Goal: Information Seeking & Learning: Learn about a topic

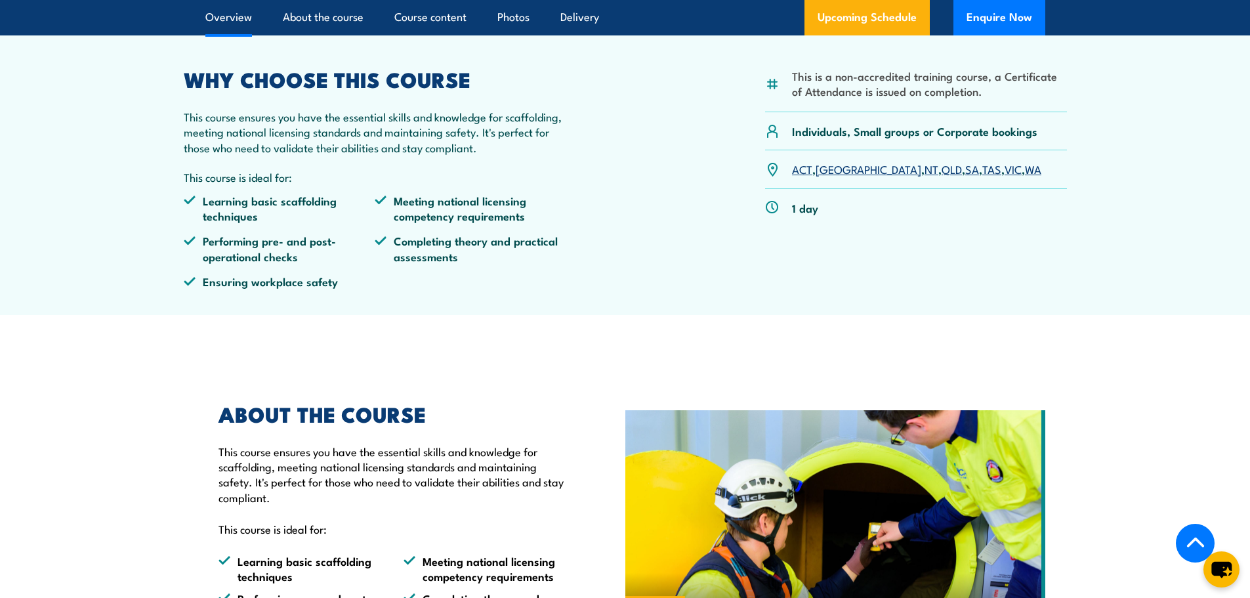
click at [1004, 176] on link "VIC" at bounding box center [1012, 169] width 17 height 16
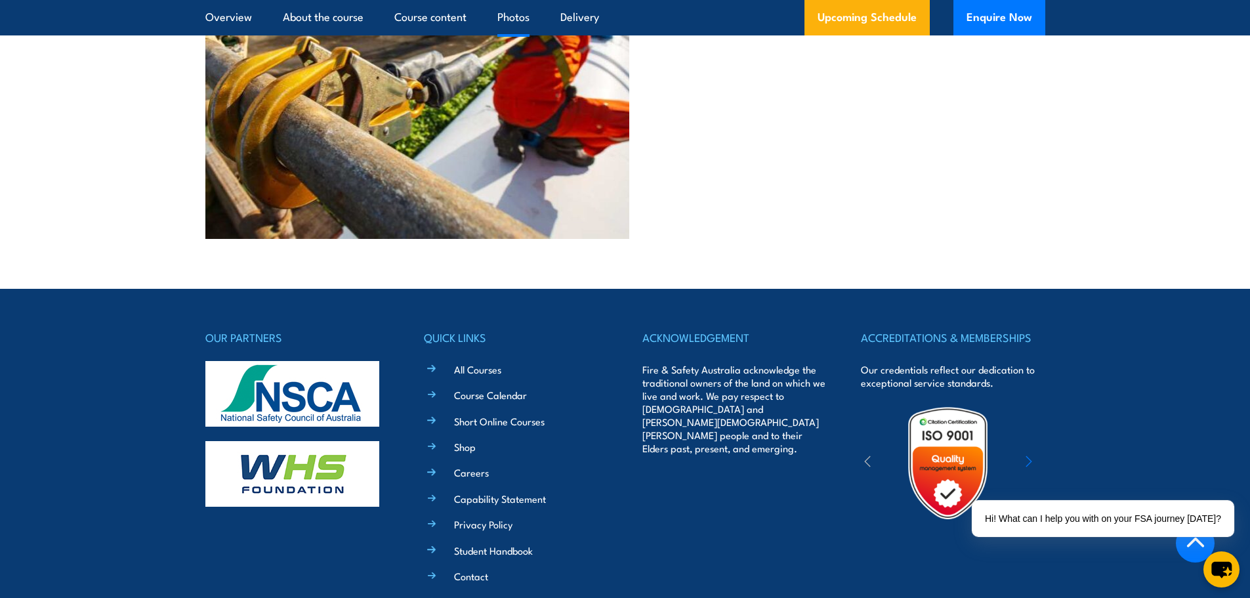
scroll to position [3203, 0]
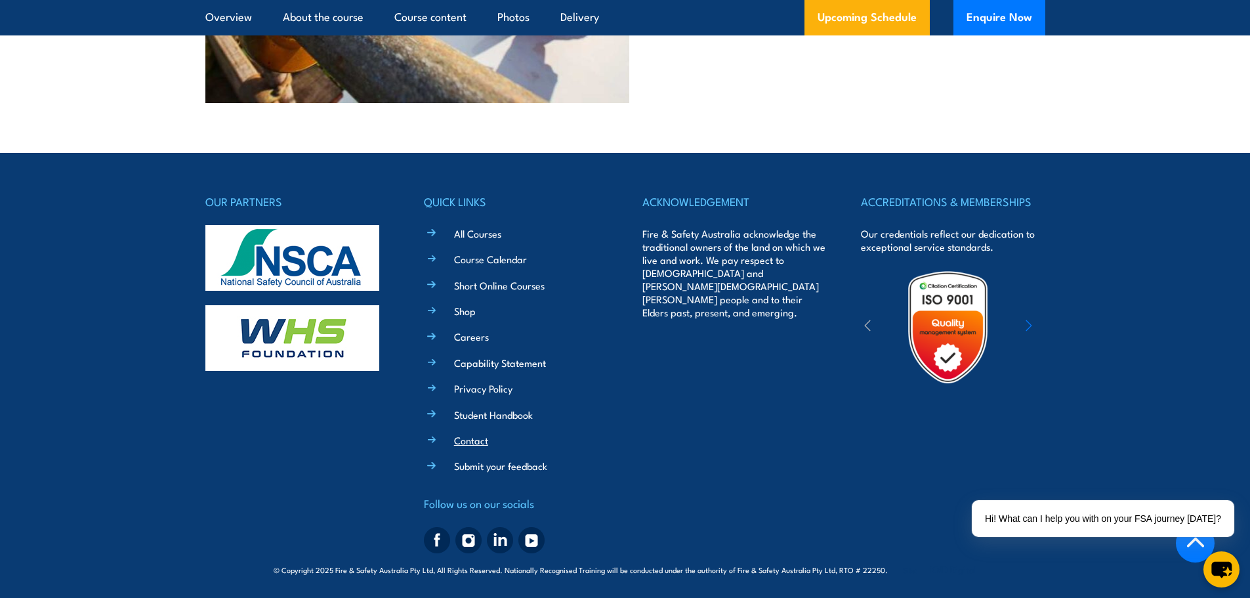
click at [485, 446] on link "Contact" at bounding box center [471, 440] width 34 height 14
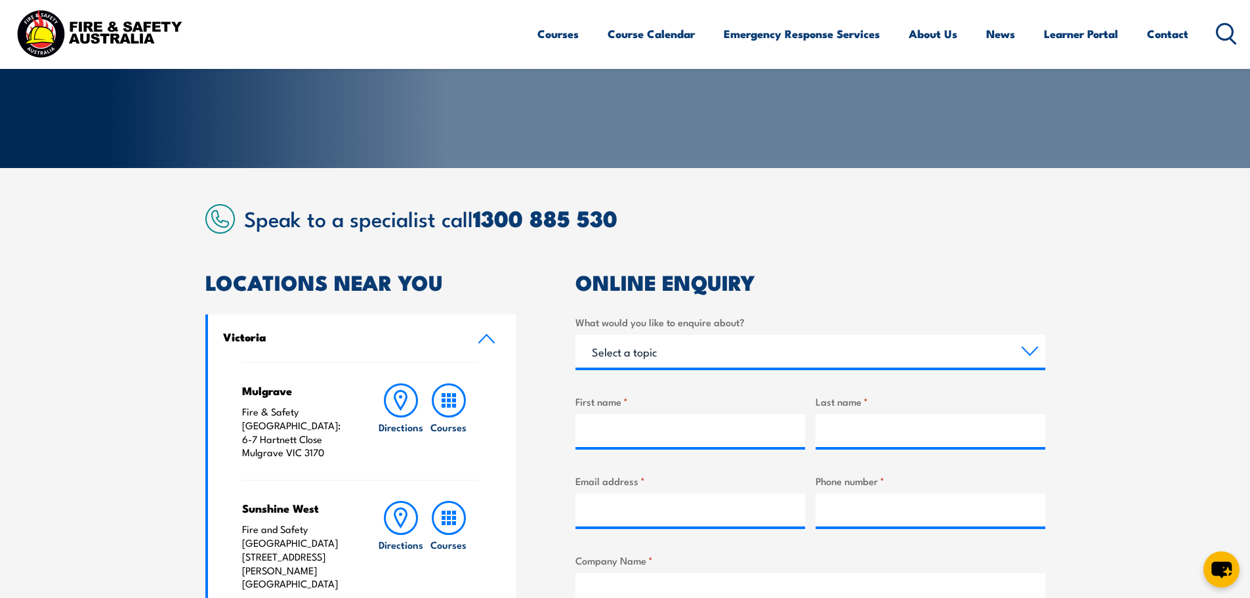
scroll to position [194, 0]
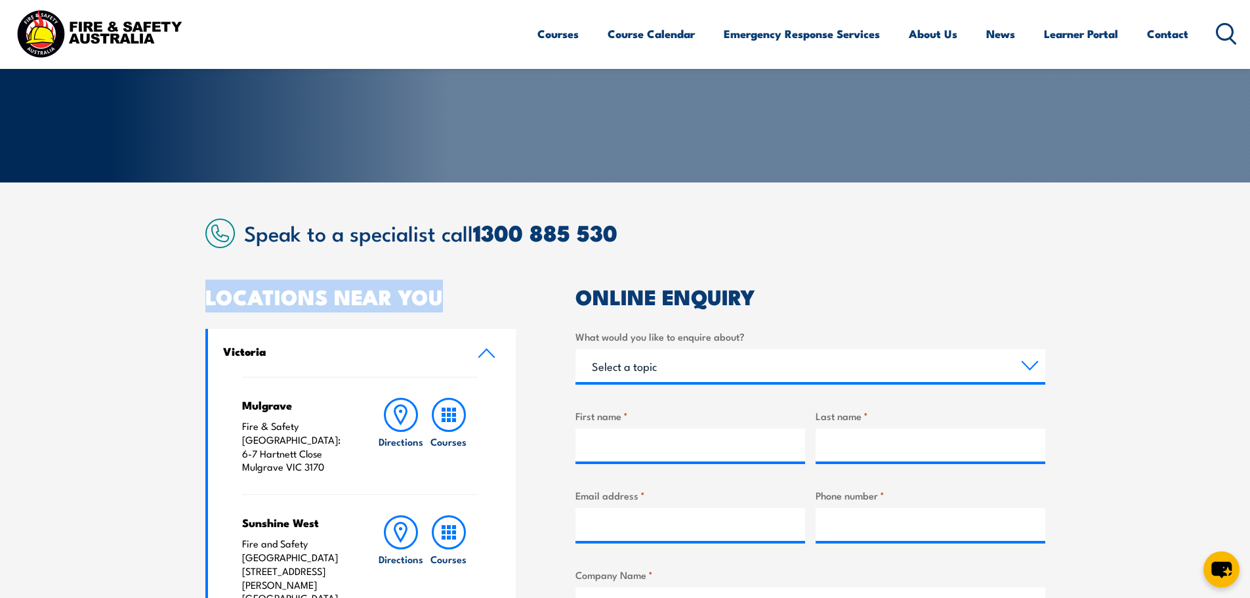
drag, startPoint x: 475, startPoint y: 296, endPoint x: 154, endPoint y: 287, distance: 320.9
click at [154, 287] on section "Speak to a specialist call 1300 885 530 LOCATIONS NEAR YOU Victoria Mulgrave Fi…" at bounding box center [625, 598] width 1250 height 832
click at [270, 300] on h2 "LOCATIONS NEAR YOU" at bounding box center [360, 296] width 311 height 18
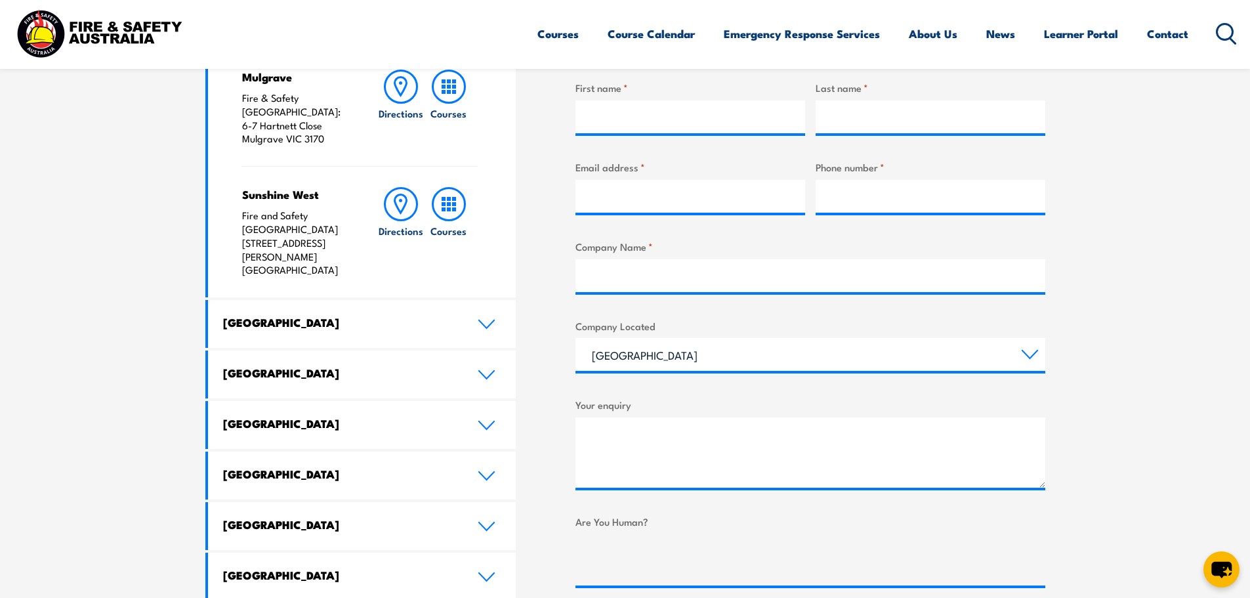
scroll to position [325, 0]
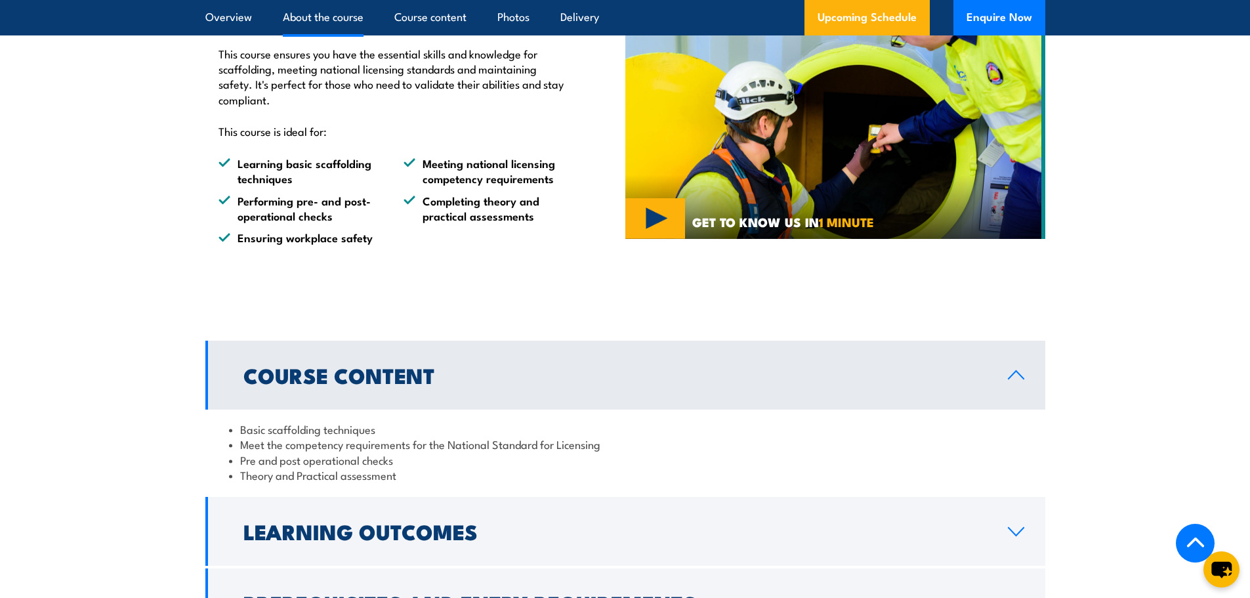
scroll to position [984, 0]
